Goal: Transaction & Acquisition: Purchase product/service

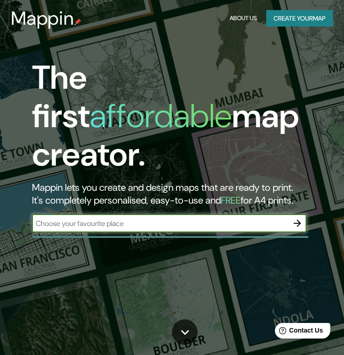
click at [152, 218] on input "text" at bounding box center [160, 223] width 256 height 11
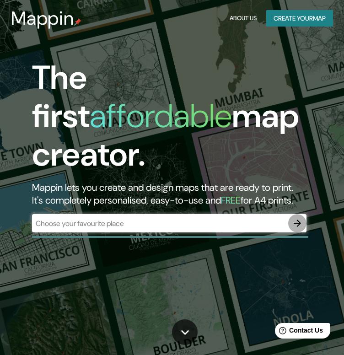
click at [300, 220] on icon "button" at bounding box center [297, 223] width 7 height 7
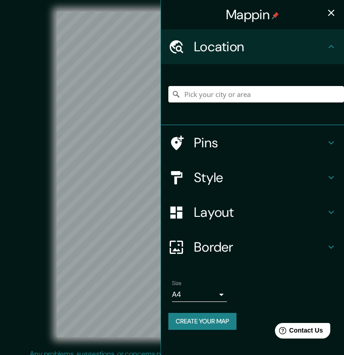
click at [213, 93] on input "Pick your city or area" at bounding box center [257, 94] width 176 height 16
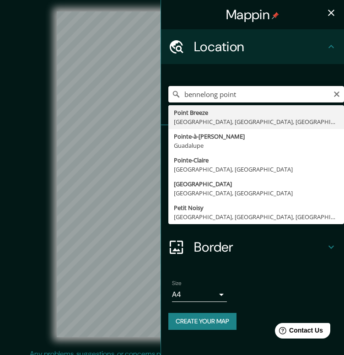
click at [189, 95] on input "bennelong point" at bounding box center [257, 94] width 176 height 16
click at [224, 96] on input "Bennelong point" at bounding box center [257, 94] width 176 height 16
click at [256, 95] on input "[GEOGRAPHIC_DATA]" at bounding box center [257, 94] width 176 height 16
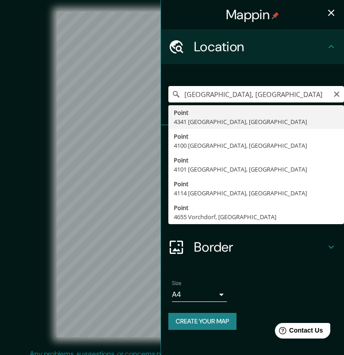
type input "Point, 4341 [GEOGRAPHIC_DATA], [GEOGRAPHIC_DATA]"
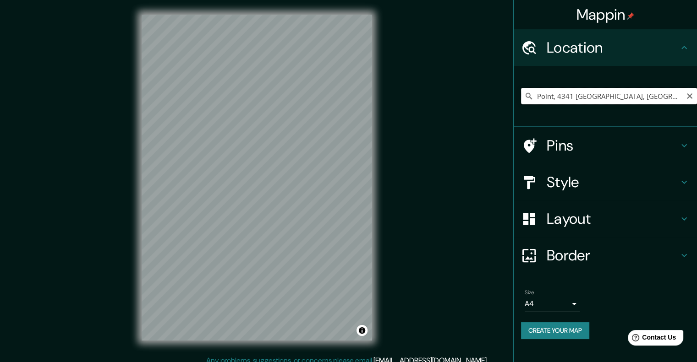
drag, startPoint x: 632, startPoint y: 97, endPoint x: 512, endPoint y: 93, distance: 119.6
click at [351, 93] on div "Mappin Location Point, [GEOGRAPHIC_DATA] [GEOGRAPHIC_DATA], [GEOGRAPHIC_DATA] […" at bounding box center [348, 185] width 697 height 370
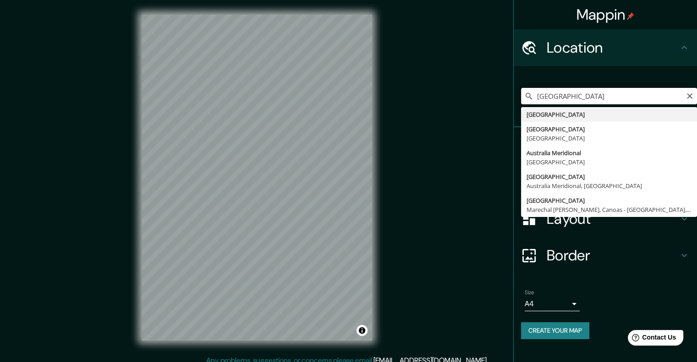
click at [351, 95] on input "[GEOGRAPHIC_DATA]" at bounding box center [609, 96] width 176 height 16
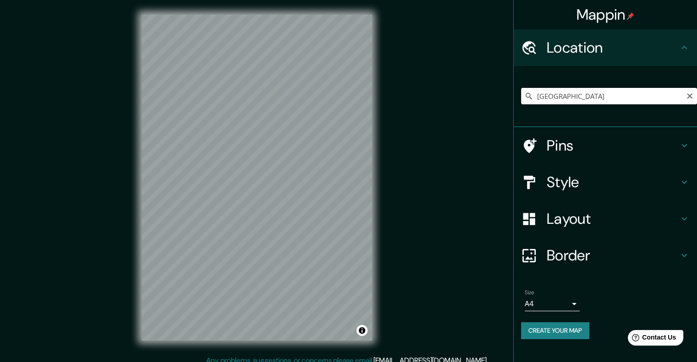
click at [351, 97] on input "[GEOGRAPHIC_DATA]" at bounding box center [609, 96] width 176 height 16
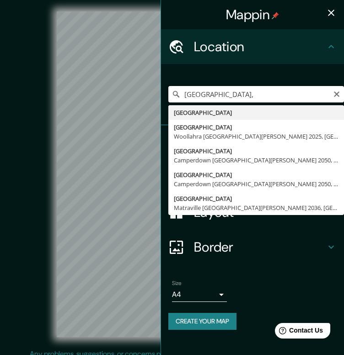
click at [223, 100] on input "[GEOGRAPHIC_DATA]," at bounding box center [257, 94] width 176 height 16
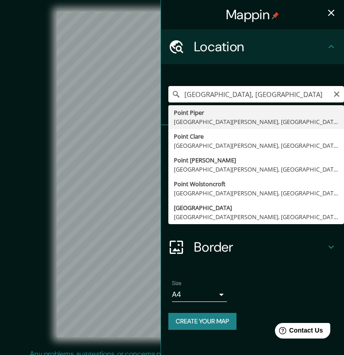
click at [291, 96] on input "[GEOGRAPHIC_DATA], [GEOGRAPHIC_DATA]" at bounding box center [257, 94] width 176 height 16
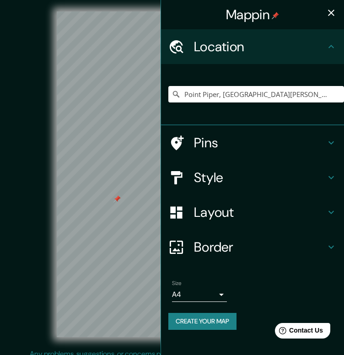
click at [333, 10] on icon "button" at bounding box center [331, 12] width 11 height 11
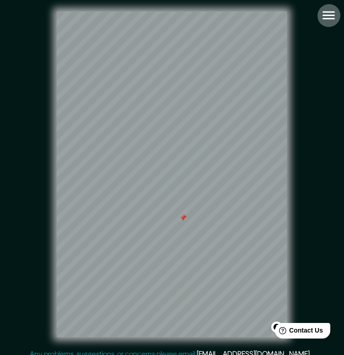
click at [333, 13] on icon "button" at bounding box center [329, 15] width 16 height 16
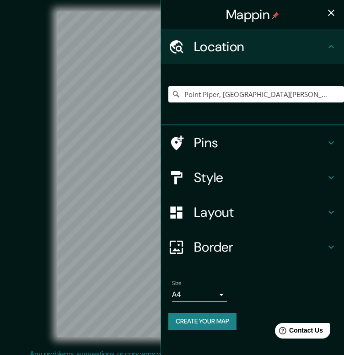
click at [329, 145] on icon at bounding box center [331, 142] width 11 height 11
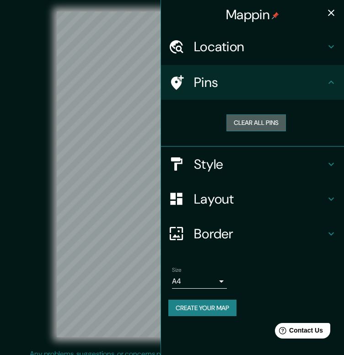
click at [275, 123] on button "Clear all pins" at bounding box center [257, 123] width 60 height 17
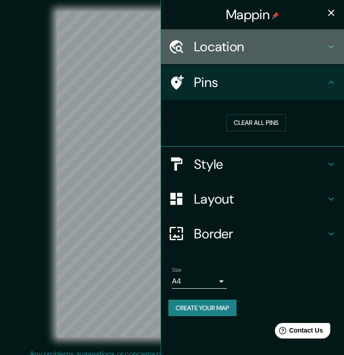
click at [330, 44] on icon at bounding box center [331, 46] width 11 height 11
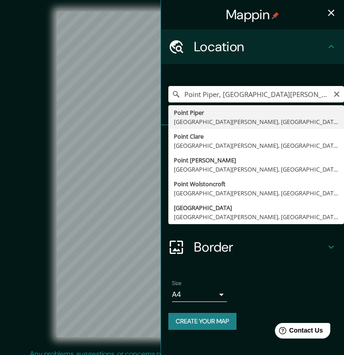
click at [264, 95] on input "Point Piper, [GEOGRAPHIC_DATA][PERSON_NAME], [GEOGRAPHIC_DATA]" at bounding box center [257, 94] width 176 height 16
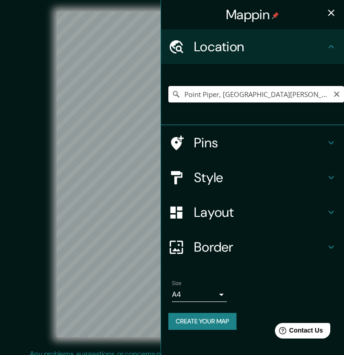
click at [190, 97] on input "Point Piper, [GEOGRAPHIC_DATA][PERSON_NAME], [GEOGRAPHIC_DATA]" at bounding box center [257, 94] width 176 height 16
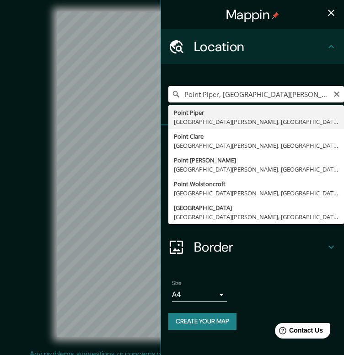
click at [183, 95] on input "Point Piper, [GEOGRAPHIC_DATA][PERSON_NAME], [GEOGRAPHIC_DATA]" at bounding box center [257, 94] width 176 height 16
click at [195, 98] on input "Point Piper, [GEOGRAPHIC_DATA][PERSON_NAME], [GEOGRAPHIC_DATA]" at bounding box center [257, 94] width 176 height 16
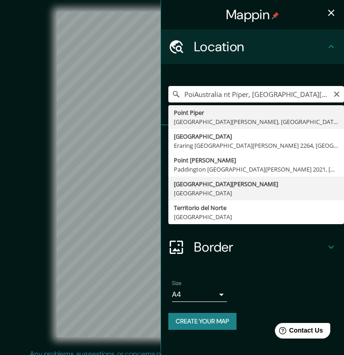
type input "[GEOGRAPHIC_DATA][PERSON_NAME], [GEOGRAPHIC_DATA]"
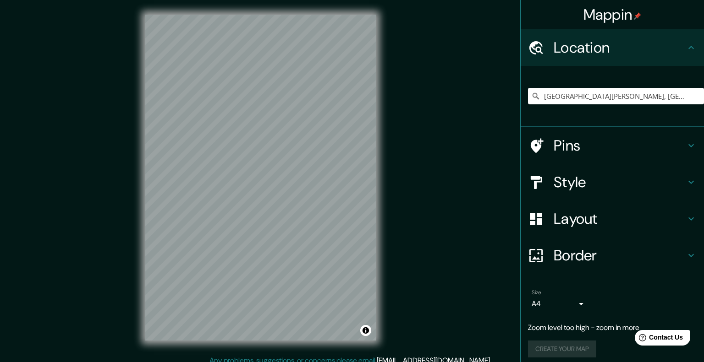
click at [351, 303] on body "Mappin Location [GEOGRAPHIC_DATA][PERSON_NAME], [GEOGRAPHIC_DATA] Pins Style La…" at bounding box center [352, 181] width 704 height 362
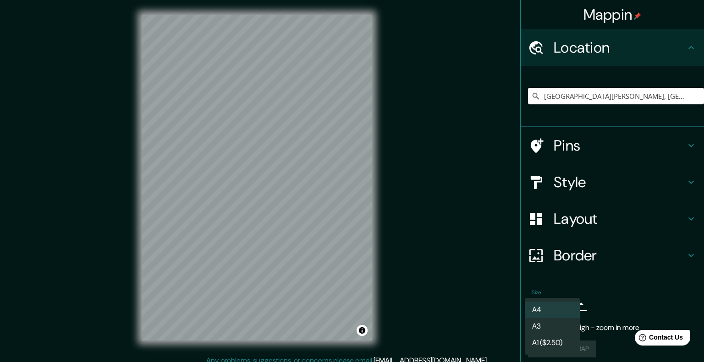
click at [351, 324] on li "A3" at bounding box center [551, 326] width 55 height 16
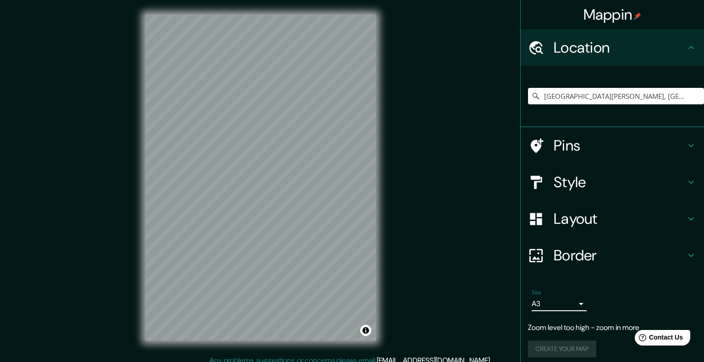
click at [351, 306] on body "Mappin Location [GEOGRAPHIC_DATA][PERSON_NAME], [GEOGRAPHIC_DATA] Pins Style La…" at bounding box center [352, 181] width 704 height 362
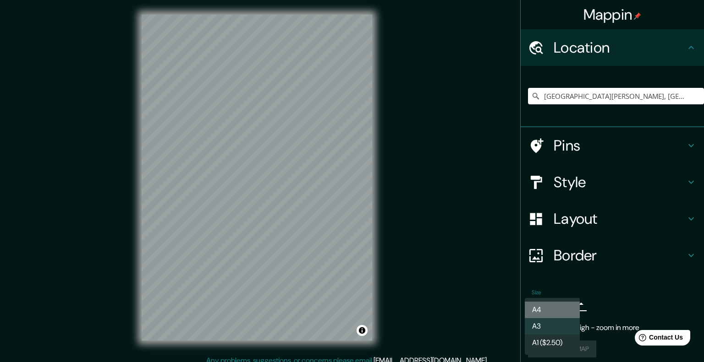
click at [351, 308] on li "A4" at bounding box center [551, 310] width 55 height 16
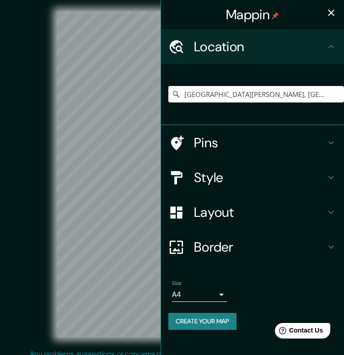
click at [38, 195] on div "© Mapbox © OpenStreetMap Improve this map" at bounding box center [172, 175] width 310 height 320
click at [330, 14] on icon "button" at bounding box center [331, 13] width 6 height 6
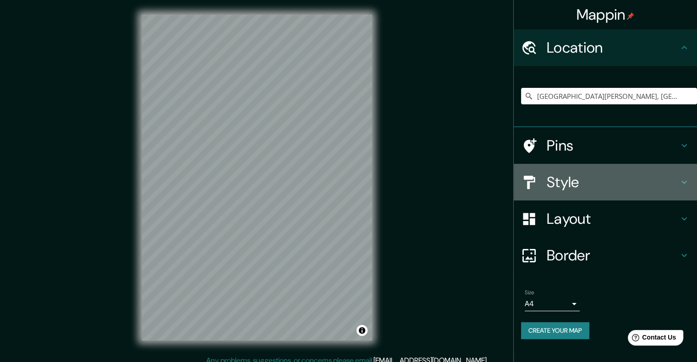
click at [351, 183] on icon at bounding box center [683, 182] width 11 height 11
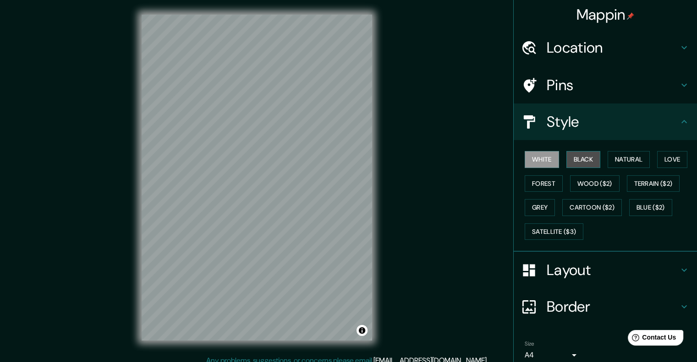
click at [351, 157] on button "Black" at bounding box center [583, 159] width 34 height 17
click at [351, 161] on button "Natural" at bounding box center [628, 159] width 42 height 17
click at [351, 158] on button "Black" at bounding box center [583, 159] width 34 height 17
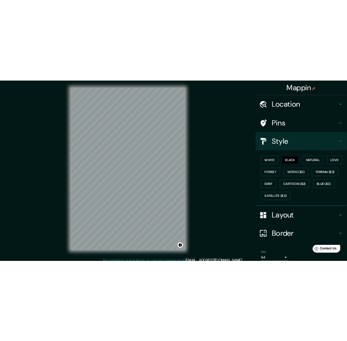
scroll to position [38, 0]
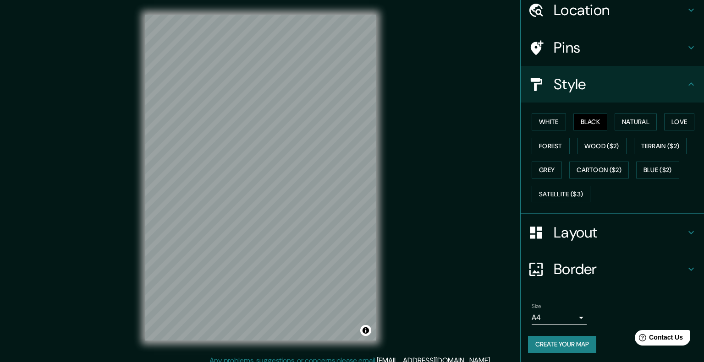
click at [351, 316] on body "Mappin Location [GEOGRAPHIC_DATA][PERSON_NAME], [GEOGRAPHIC_DATA] Pins Style Wh…" at bounding box center [352, 181] width 704 height 362
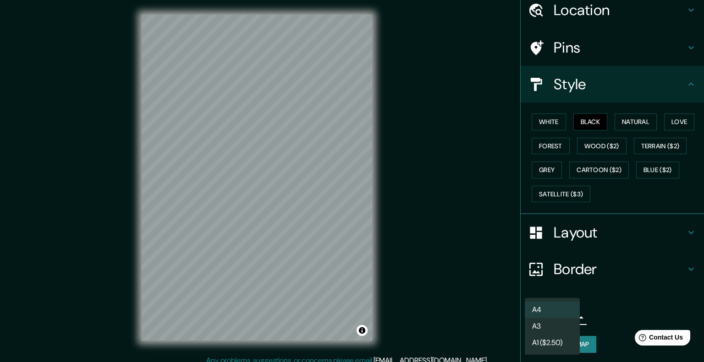
click at [351, 324] on li "A3" at bounding box center [551, 326] width 55 height 16
type input "a4"
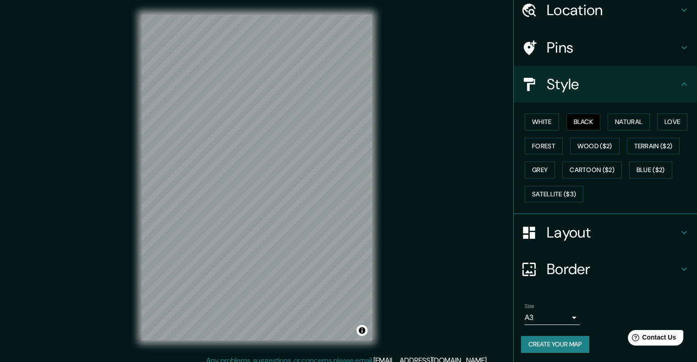
click at [351, 282] on div "© Mapbox © OpenStreetMap Improve this map" at bounding box center [256, 178] width 627 height 326
click at [351, 202] on div "© Mapbox © OpenStreetMap Improve this map" at bounding box center [256, 178] width 627 height 326
click at [272, 172] on div "© Mapbox © OpenStreetMap Improve this map" at bounding box center [256, 178] width 627 height 326
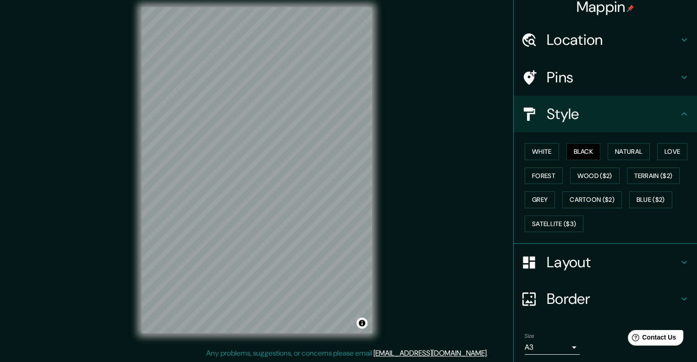
scroll to position [2, 0]
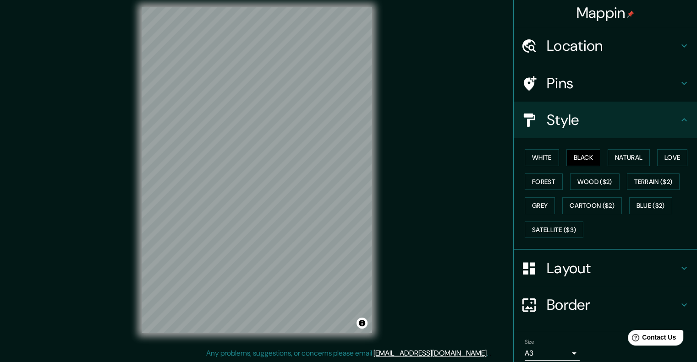
click at [351, 54] on h4 "Location" at bounding box center [612, 46] width 132 height 18
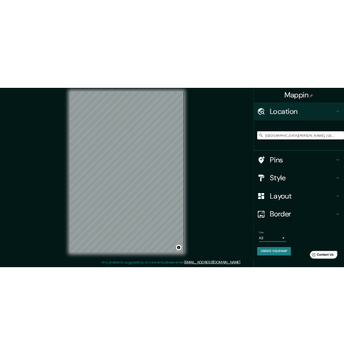
scroll to position [0, 0]
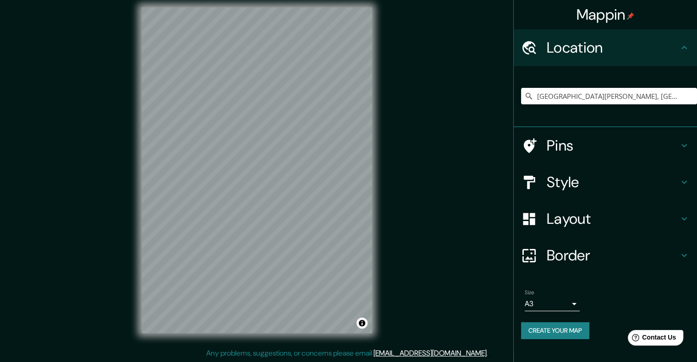
click at [351, 142] on h4 "Pins" at bounding box center [612, 145] width 132 height 18
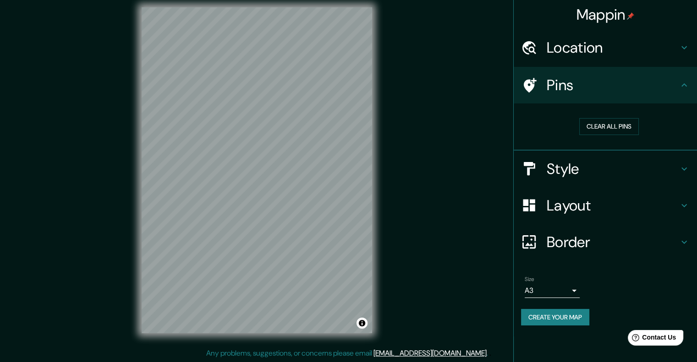
click at [351, 169] on icon at bounding box center [683, 169] width 11 height 11
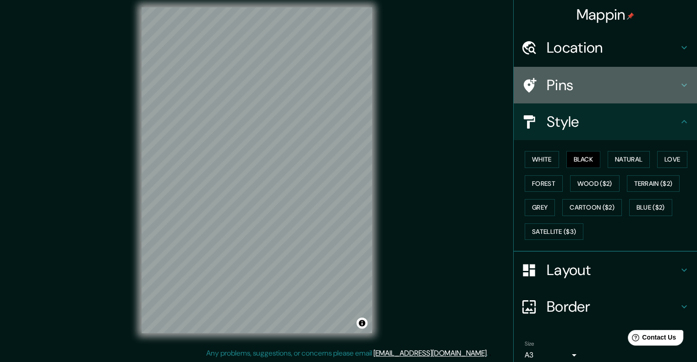
click at [351, 81] on h4 "Pins" at bounding box center [612, 85] width 132 height 18
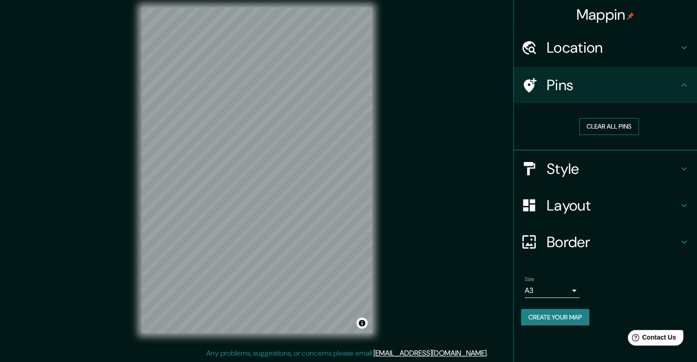
click at [351, 120] on button "Clear all pins" at bounding box center [609, 126] width 60 height 17
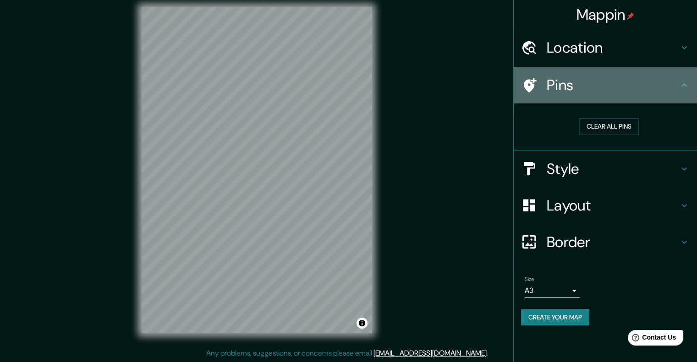
click at [351, 82] on div at bounding box center [534, 85] width 26 height 16
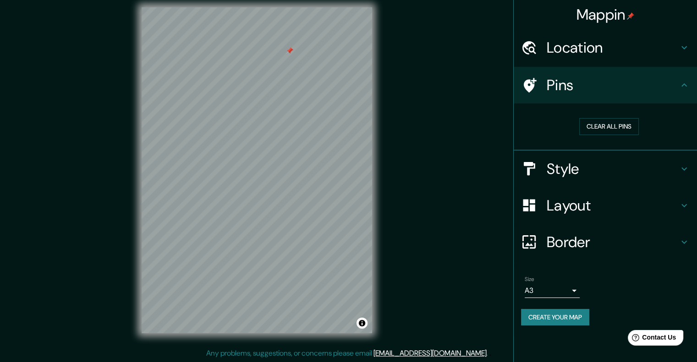
click at [351, 169] on icon at bounding box center [683, 168] width 5 height 3
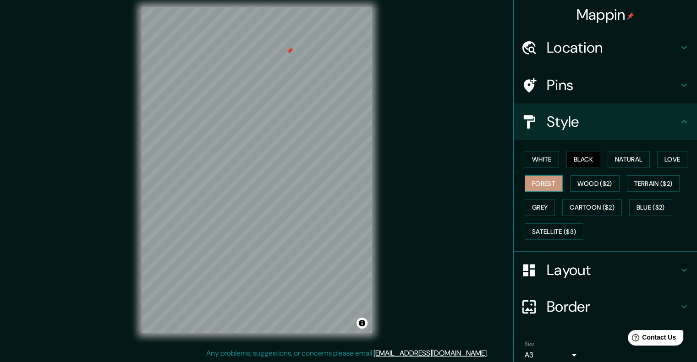
click at [351, 183] on button "Forest" at bounding box center [543, 183] width 38 height 17
click at [351, 159] on button "Love" at bounding box center [672, 159] width 30 height 17
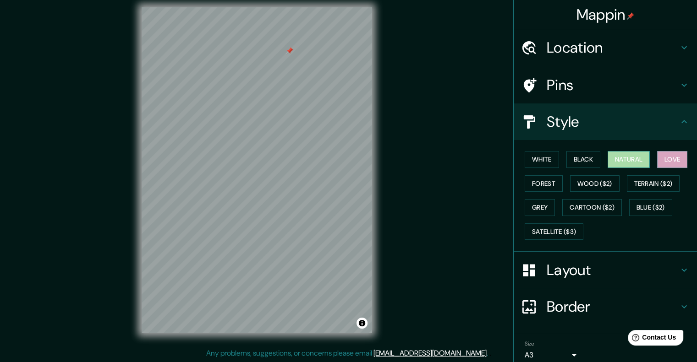
click at [351, 159] on button "Natural" at bounding box center [628, 159] width 42 height 17
click at [351, 159] on button "White" at bounding box center [541, 159] width 34 height 17
click at [351, 163] on button "Natural" at bounding box center [628, 159] width 42 height 17
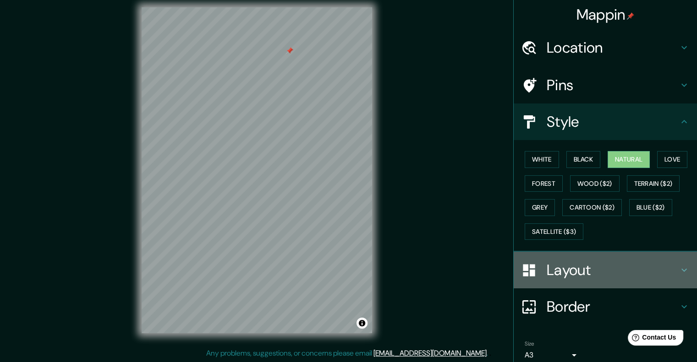
click at [351, 269] on h4 "Layout" at bounding box center [612, 270] width 132 height 18
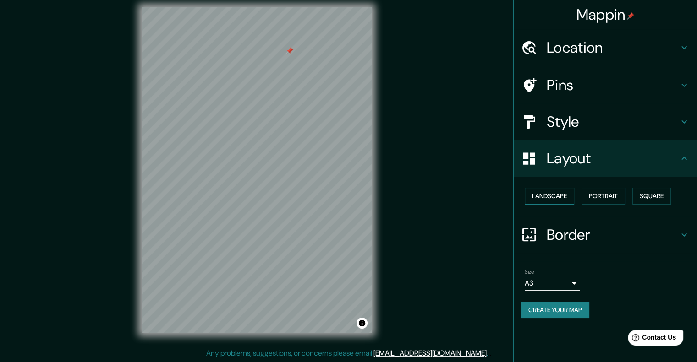
click at [351, 194] on button "Landscape" at bounding box center [548, 196] width 49 height 17
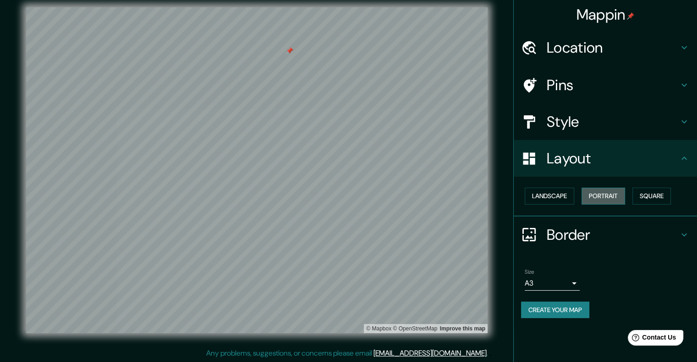
click at [351, 198] on button "Portrait" at bounding box center [603, 196] width 44 height 17
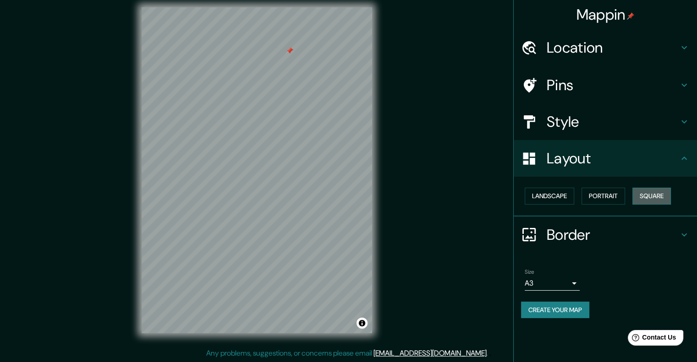
click at [351, 196] on button "Square" at bounding box center [651, 196] width 38 height 17
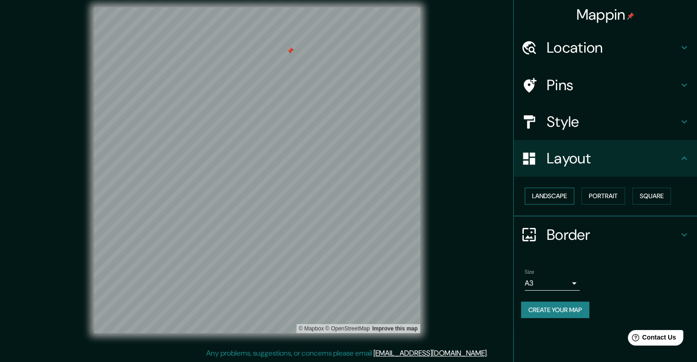
click at [351, 194] on button "Landscape" at bounding box center [548, 196] width 49 height 17
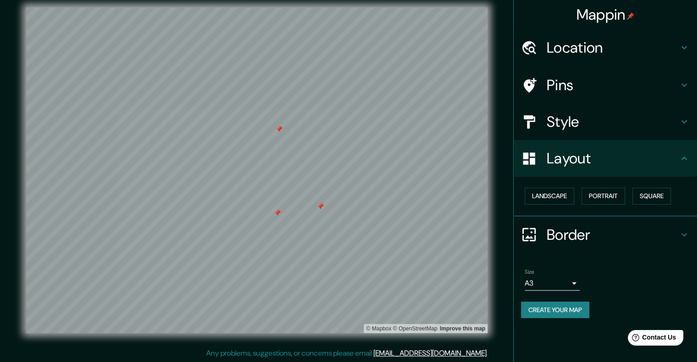
click at [278, 212] on div at bounding box center [276, 212] width 7 height 7
click at [321, 205] on div at bounding box center [319, 206] width 7 height 7
click at [351, 233] on icon at bounding box center [683, 234] width 11 height 11
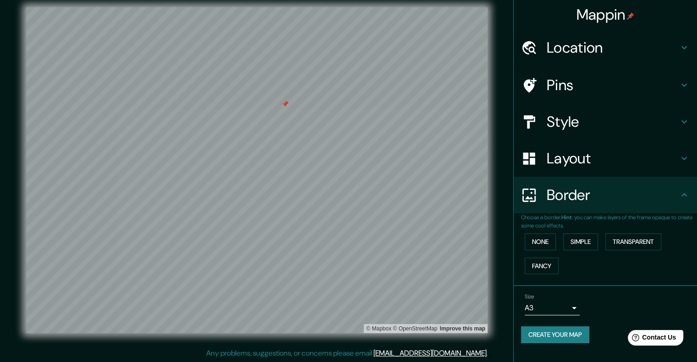
click at [351, 228] on p "Choose a border. Hint : you can make layers of the frame opaque to create some …" at bounding box center [609, 221] width 176 height 16
click at [351, 240] on button "None" at bounding box center [539, 242] width 31 height 17
click at [351, 245] on button "Simple" at bounding box center [580, 242] width 35 height 17
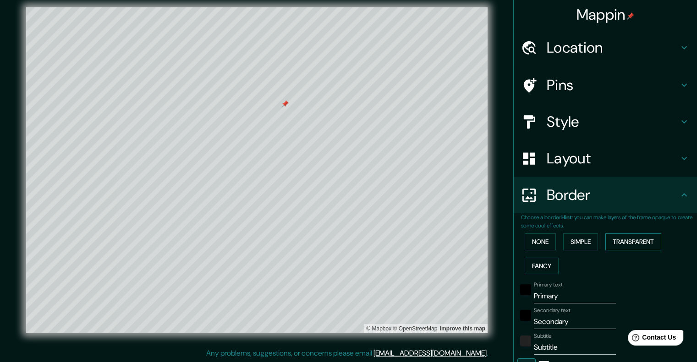
click at [351, 239] on button "Transparent" at bounding box center [633, 242] width 56 height 17
click at [351, 264] on button "Fancy" at bounding box center [541, 266] width 34 height 17
click at [351, 238] on button "None" at bounding box center [539, 242] width 31 height 17
